Goal: Book appointment/travel/reservation

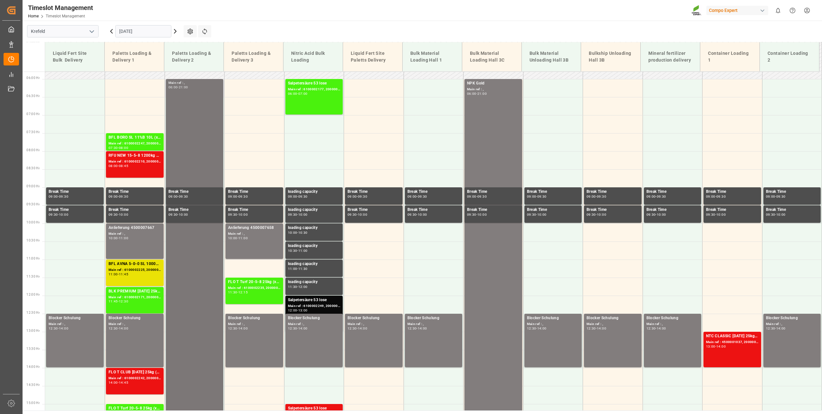
scroll to position [193, 0]
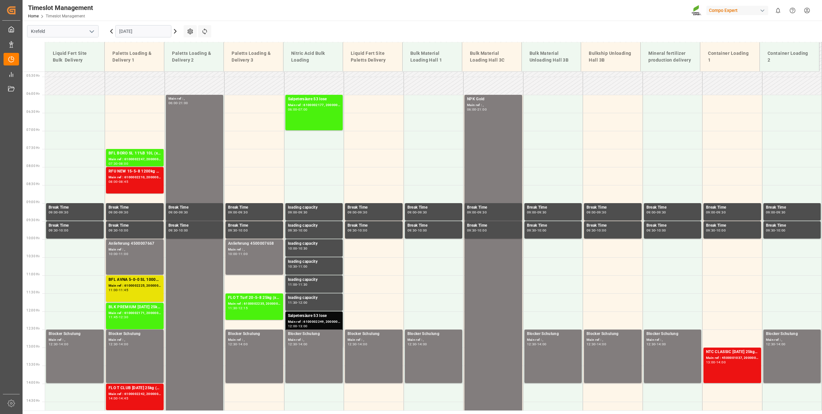
click at [140, 26] on input "[DATE]" at bounding box center [143, 31] width 56 height 12
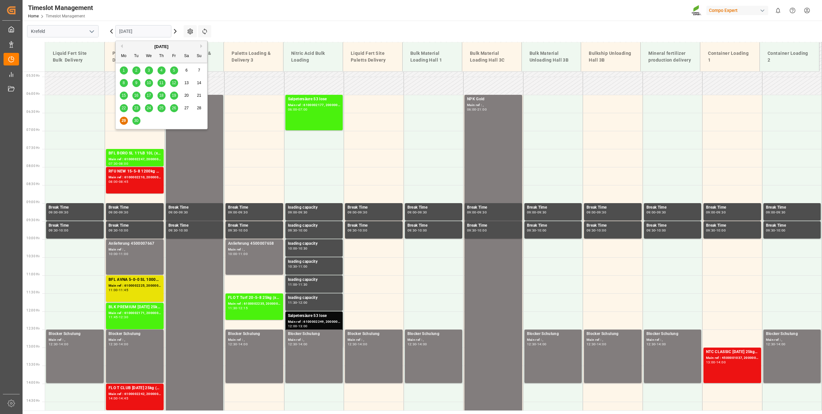
click at [137, 120] on span "30" at bounding box center [136, 120] width 4 height 5
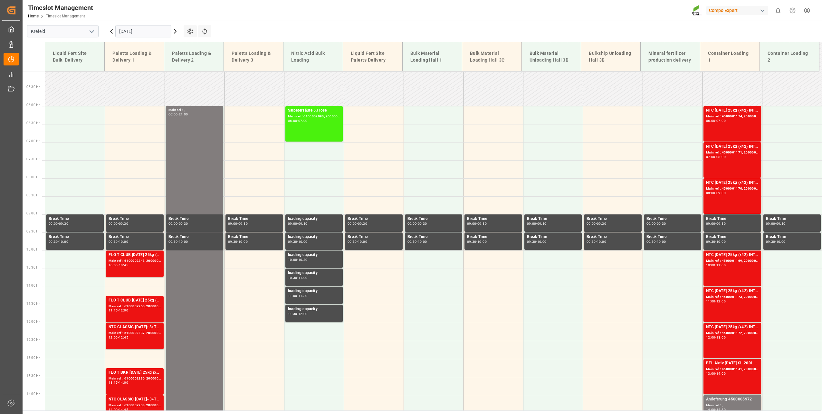
scroll to position [182, 0]
click at [724, 116] on div "Main ref : 4500001174, 2000001248" at bounding box center [732, 116] width 53 height 5
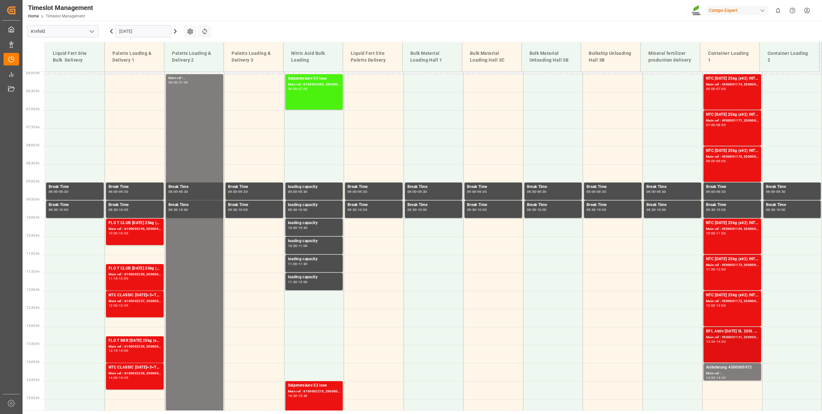
click at [717, 338] on div "Main ref : 4500001141, 2000001159" at bounding box center [732, 336] width 53 height 5
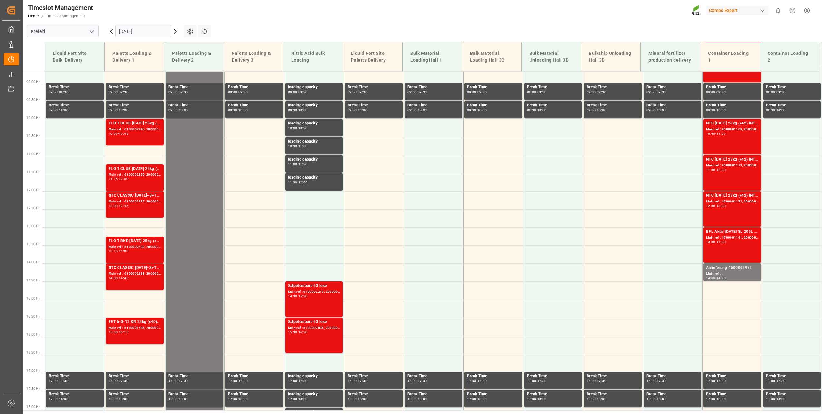
scroll to position [375, 0]
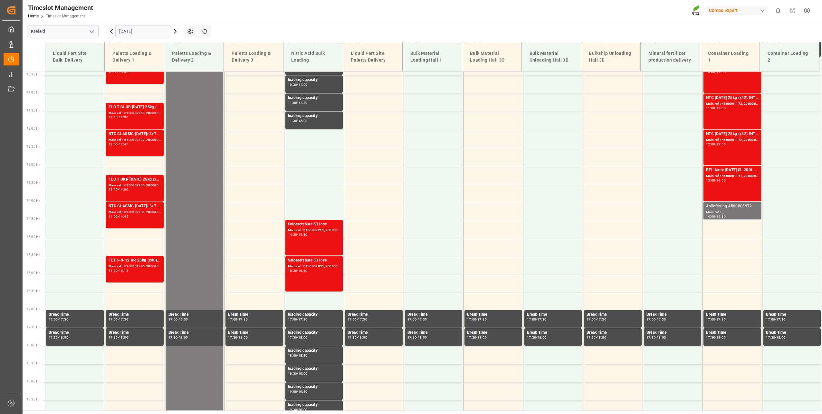
click at [731, 208] on div "Anlieferung 4500005972" at bounding box center [732, 206] width 53 height 6
click at [725, 180] on div "14:00" at bounding box center [721, 180] width 9 height 3
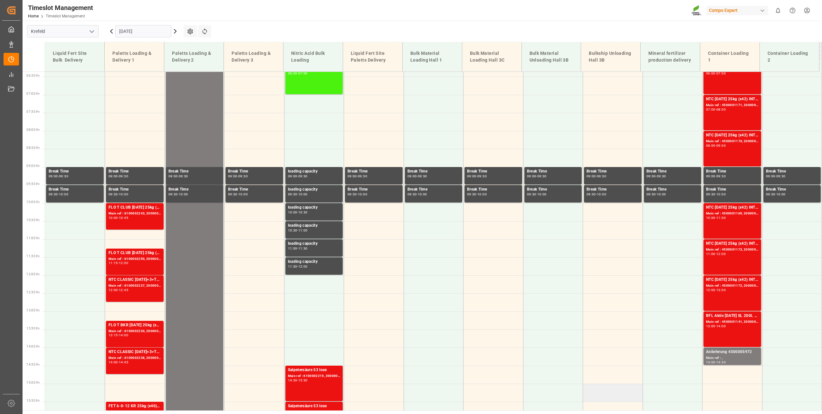
scroll to position [182, 0]
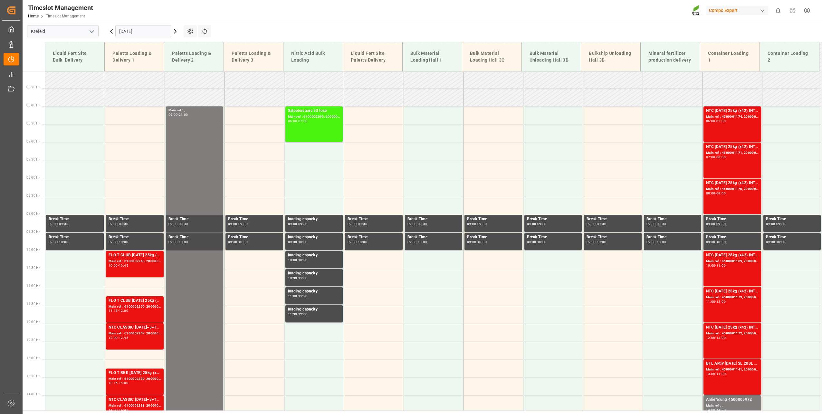
click at [136, 34] on input "[DATE]" at bounding box center [143, 31] width 56 height 12
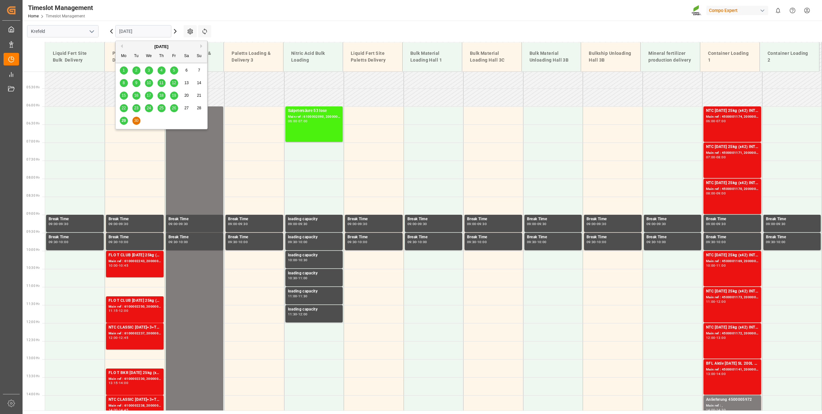
click at [123, 121] on span "29" at bounding box center [123, 120] width 4 height 5
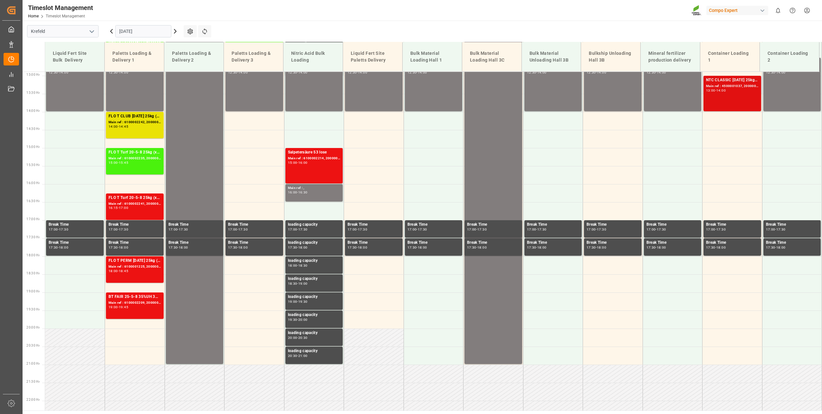
scroll to position [472, 0]
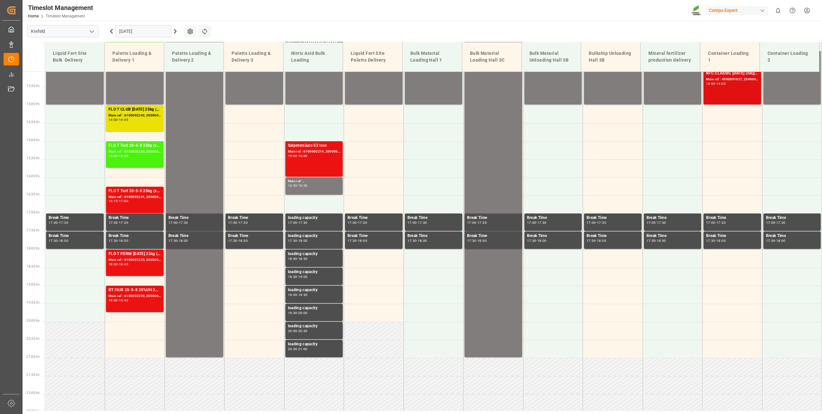
click at [740, 89] on div "NTC CLASSIC [DATE] 25kg (x42) INT Main ref : 4500001037, 2000001013 13:00 - 14:…" at bounding box center [732, 86] width 53 height 33
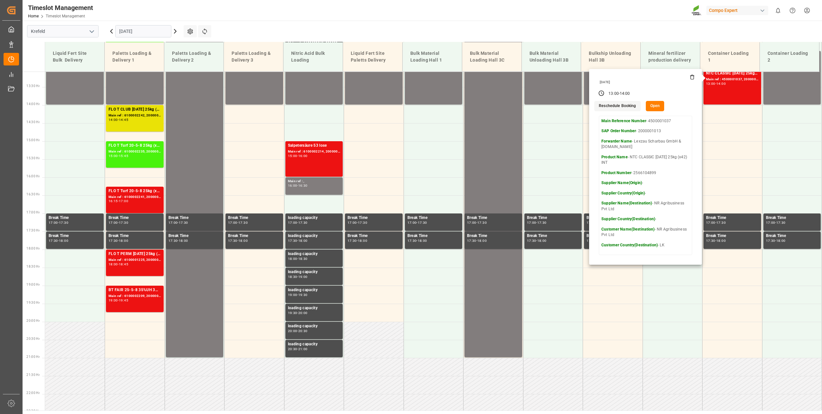
click at [652, 108] on button "Open" at bounding box center [655, 106] width 19 height 10
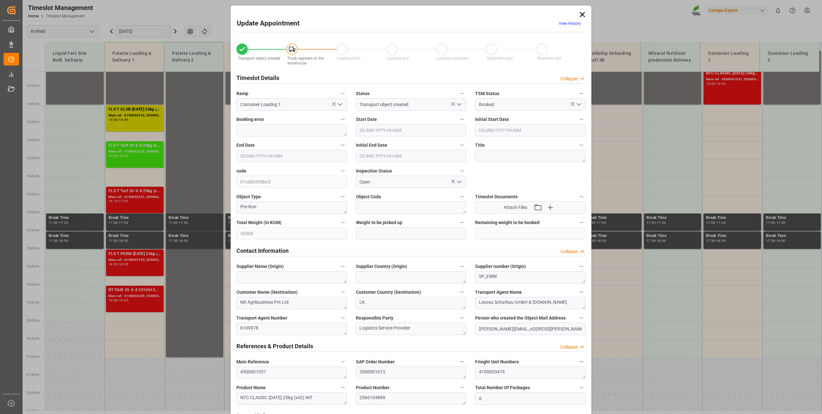
type input "43000"
type input "0"
type input "[DATE] 13:00"
type input "[DATE] 14:00"
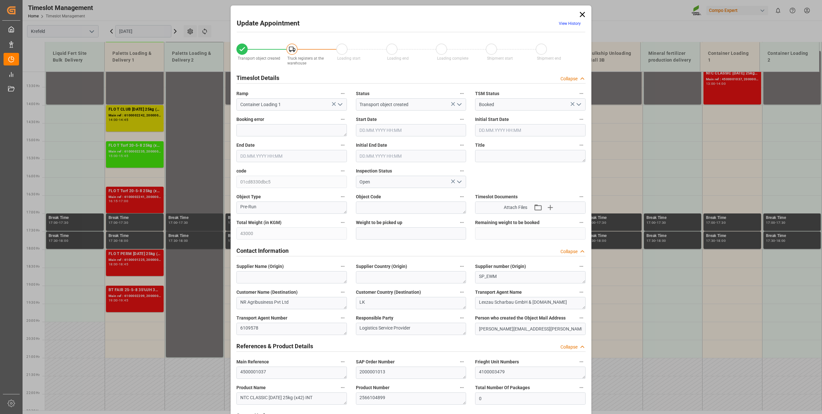
type input "[DATE] 13:30"
type input "[DATE] 08:57"
type input "[DATE] 10:19"
drag, startPoint x: 582, startPoint y: 15, endPoint x: 596, endPoint y: 27, distance: 18.1
click at [582, 15] on icon at bounding box center [582, 14] width 5 height 5
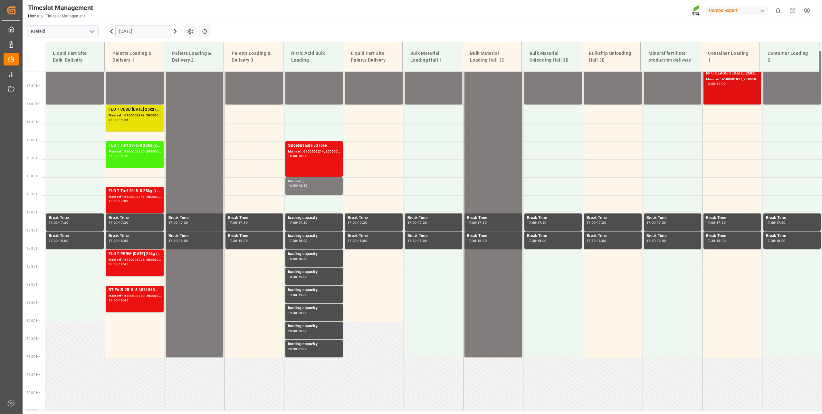
click at [737, 86] on div "NTC CLASSIC [DATE] 25kg (x42) INT Main ref : 4500001037, 2000001013 13:00 - 14:…" at bounding box center [732, 86] width 53 height 33
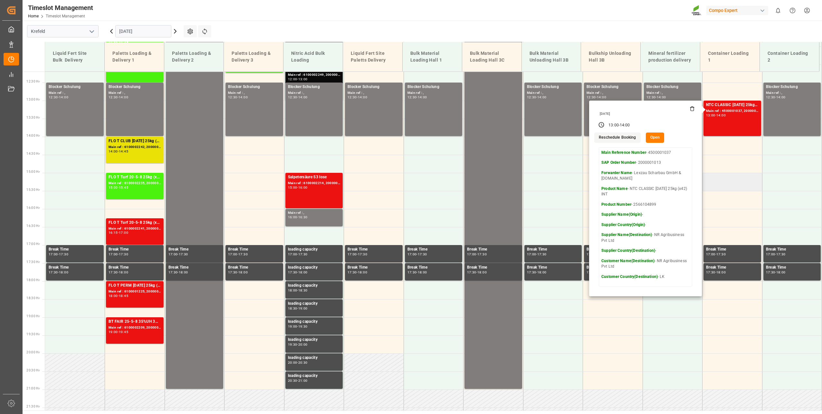
scroll to position [375, 0]
